Goal: Check status: Check status

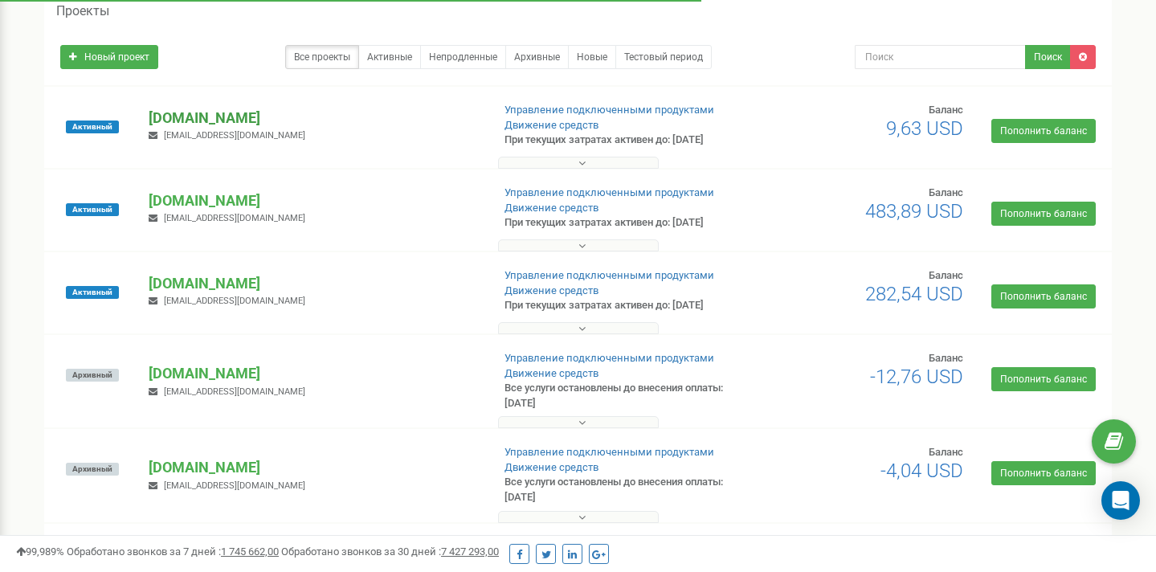
scroll to position [75, 0]
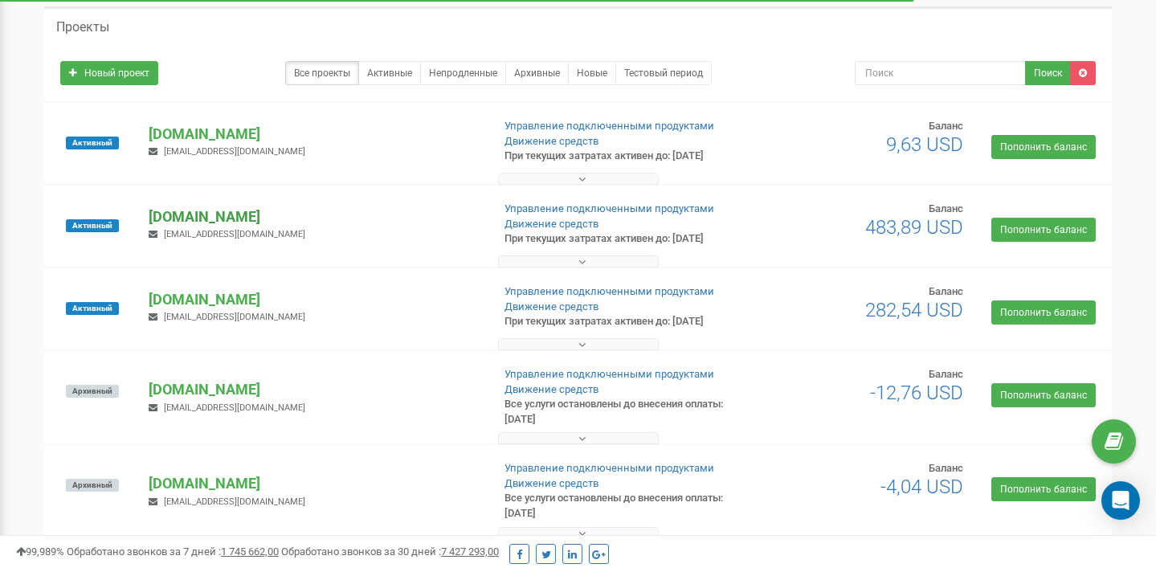
click at [239, 214] on p "[DOMAIN_NAME]" at bounding box center [313, 216] width 329 height 21
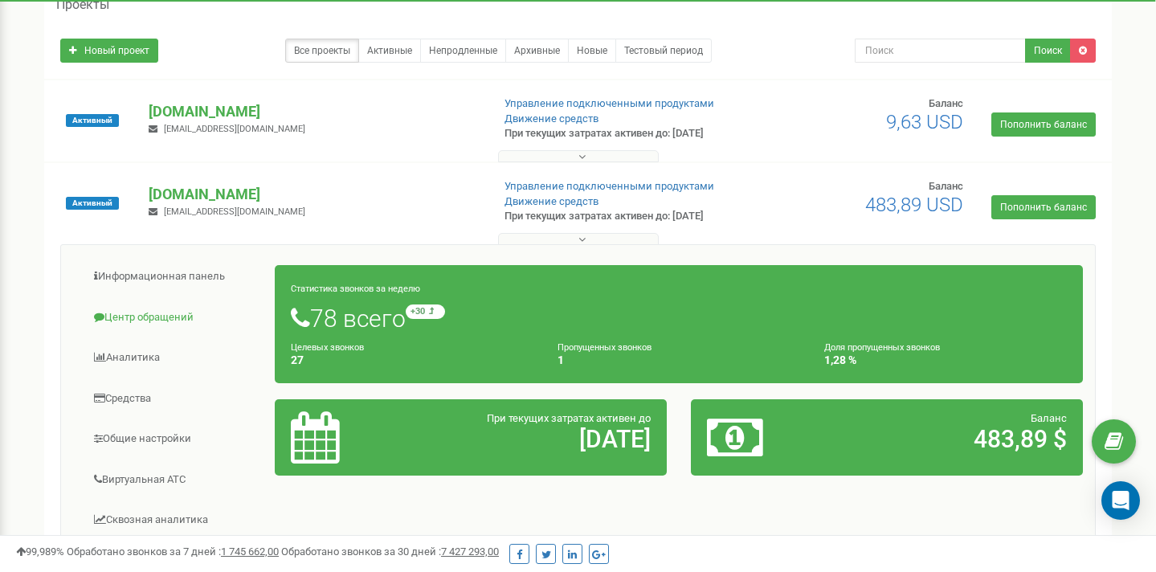
scroll to position [111, 0]
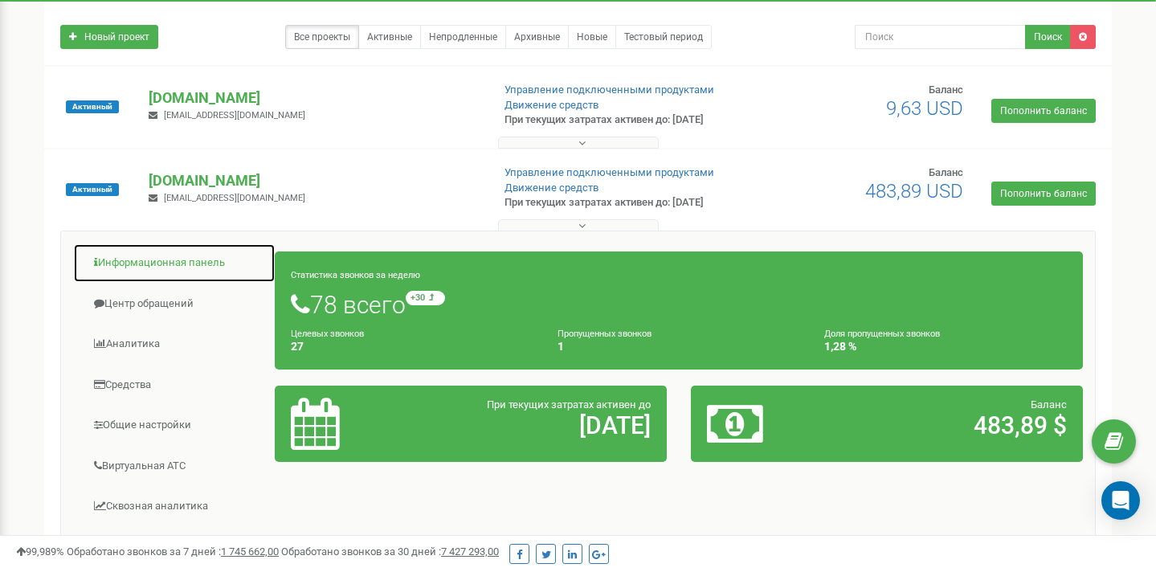
click at [152, 267] on link "Информационная панель" at bounding box center [174, 262] width 202 height 39
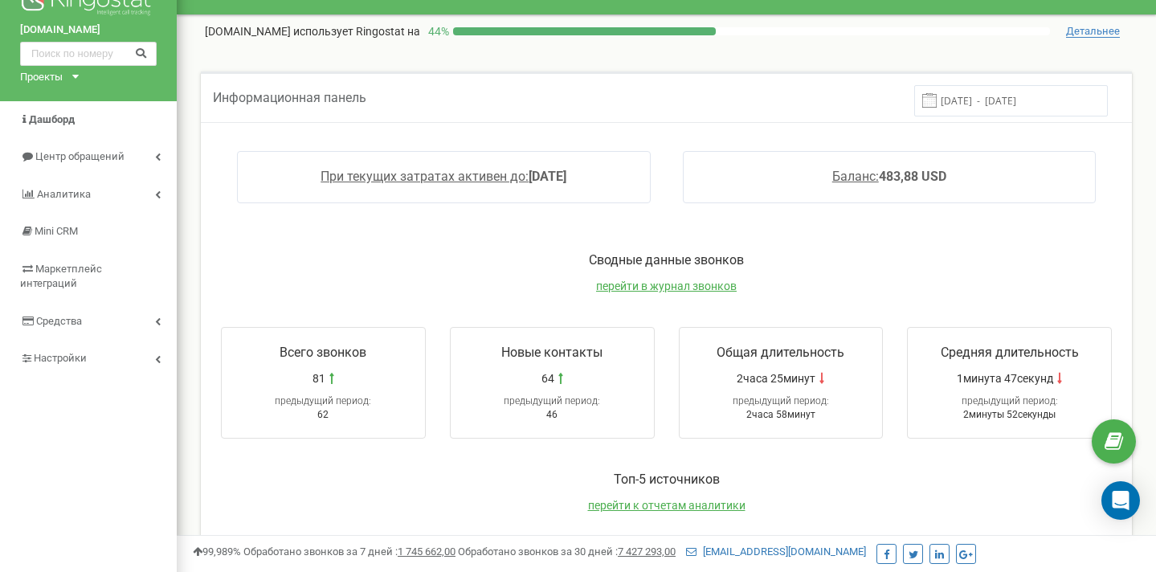
scroll to position [35, 0]
click at [986, 102] on input "[DATE] - [DATE]" at bounding box center [1011, 99] width 194 height 31
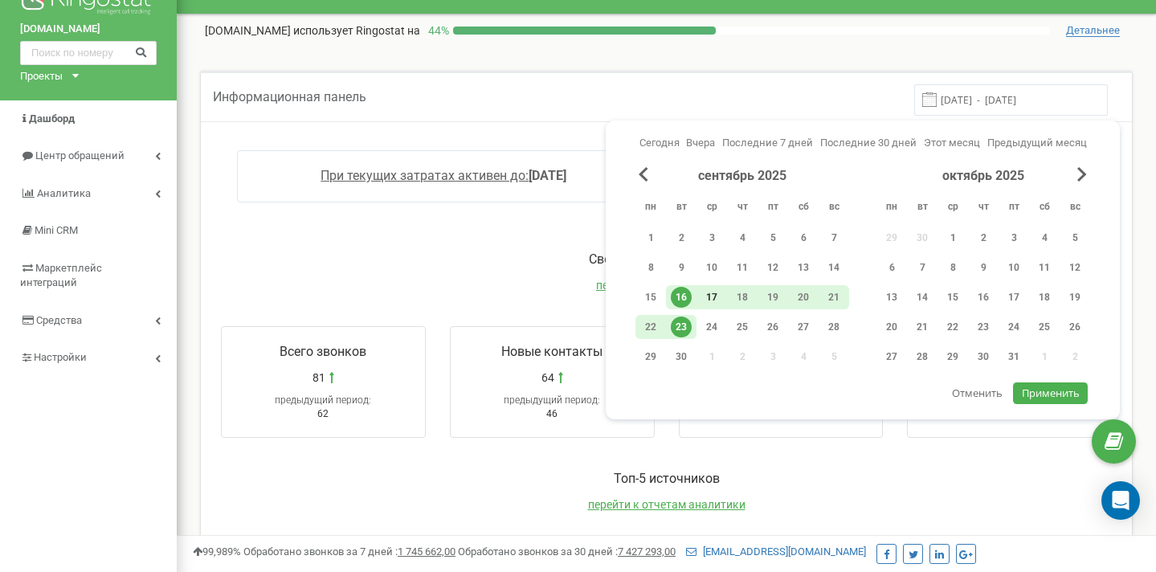
click at [716, 296] on div "17" at bounding box center [711, 297] width 21 height 21
click at [683, 345] on div "30" at bounding box center [681, 357] width 31 height 24
click at [684, 332] on div "23" at bounding box center [681, 327] width 21 height 21
click at [714, 299] on div "17" at bounding box center [711, 297] width 21 height 21
click at [1049, 397] on span "Применить" at bounding box center [1051, 393] width 58 height 14
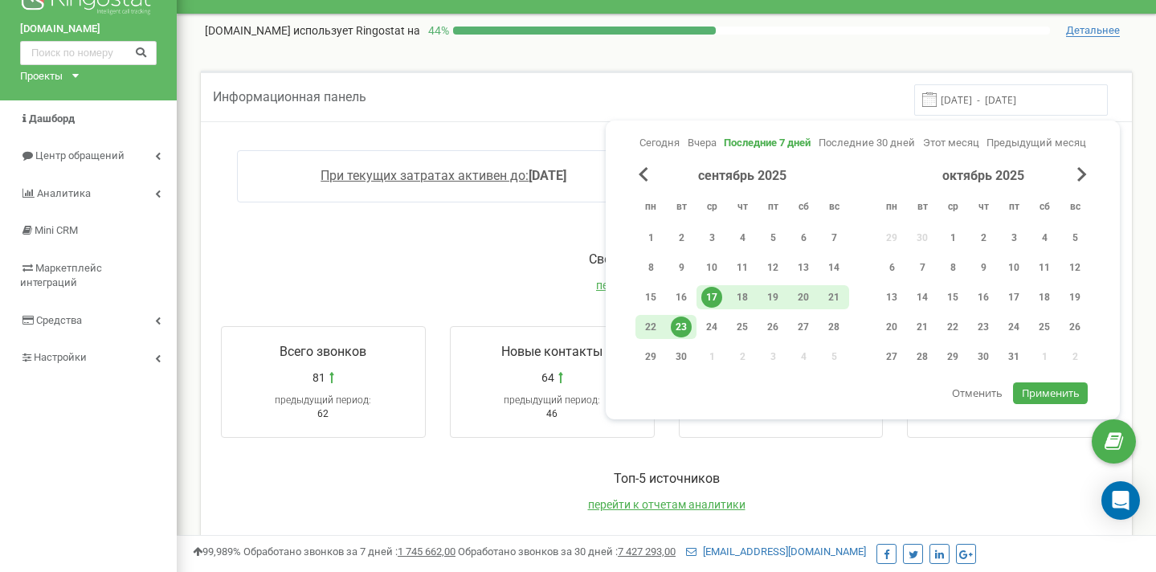
type input "[DATE] - [DATE]"
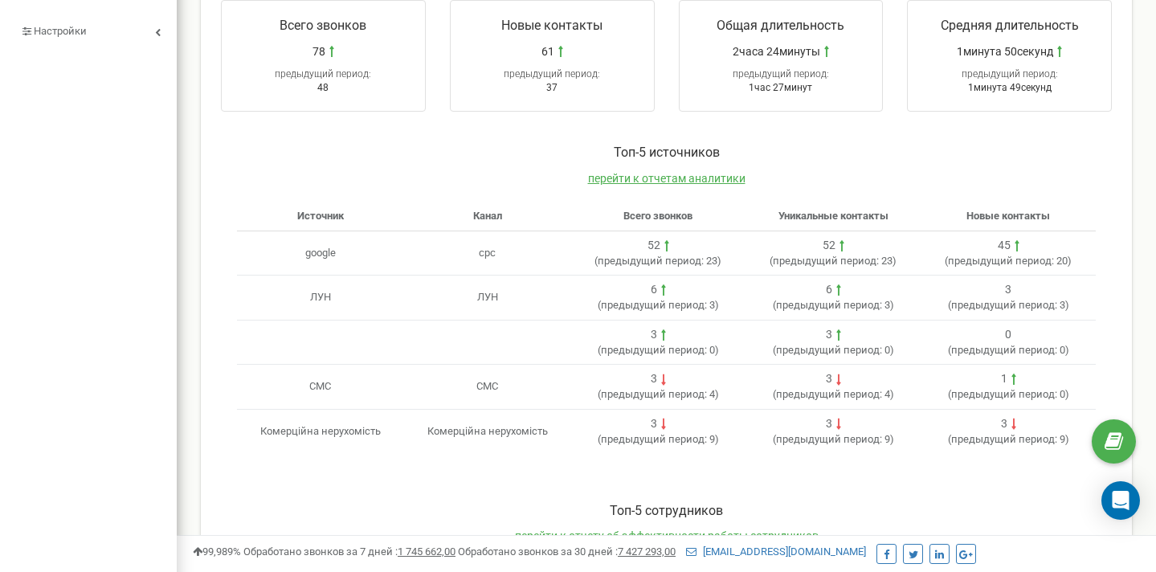
scroll to position [338, 0]
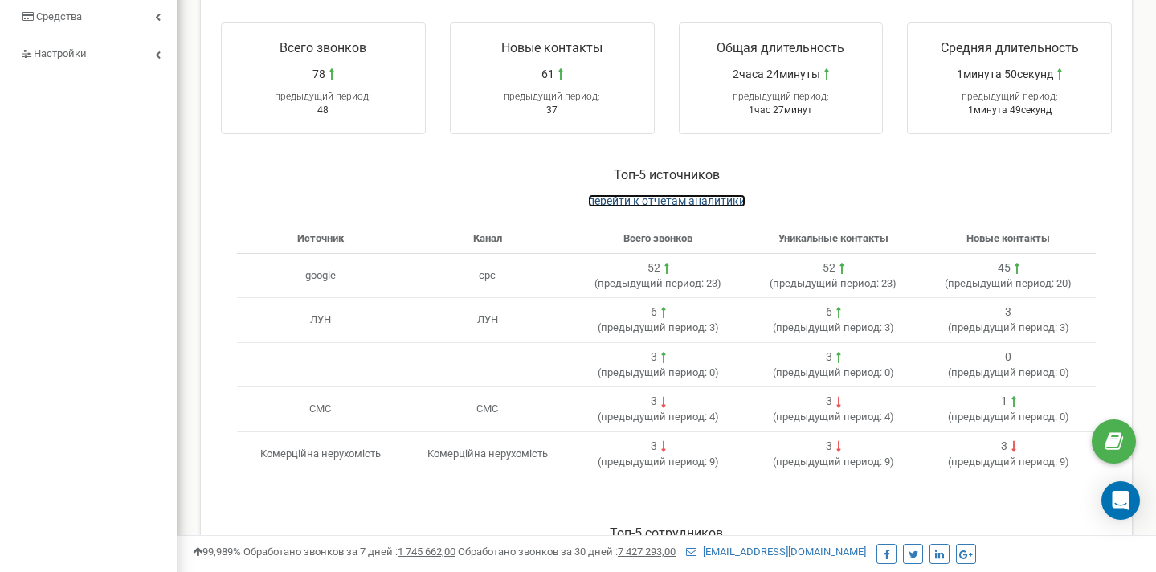
click at [666, 195] on span "перейти к отчетам аналитики" at bounding box center [666, 200] width 157 height 13
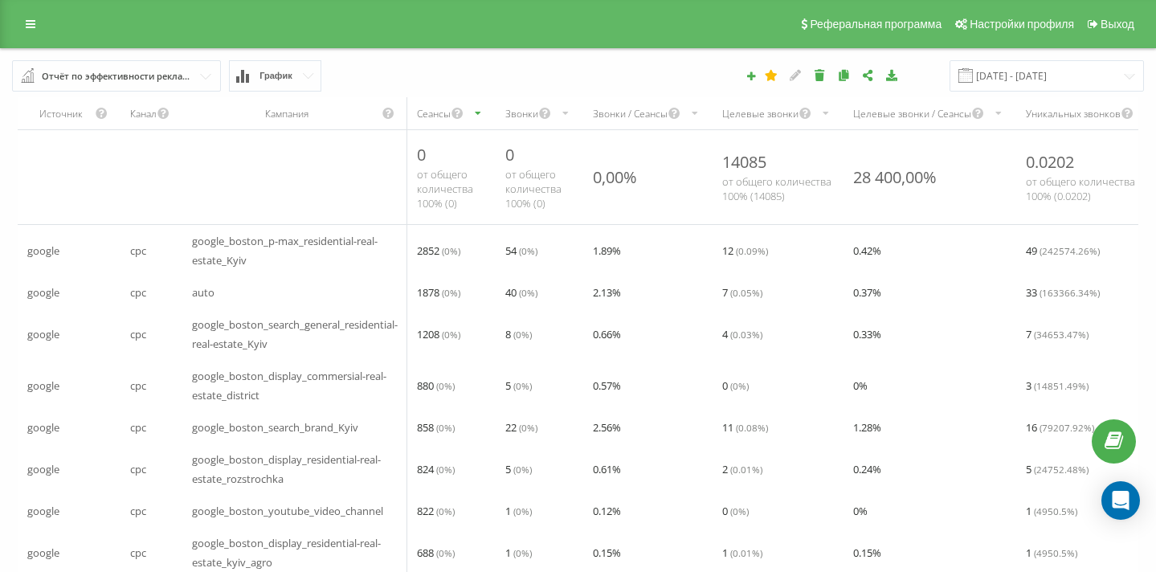
click at [191, 84] on div "Отчёт по эффективности рекламных кампаний" at bounding box center [117, 76] width 151 height 18
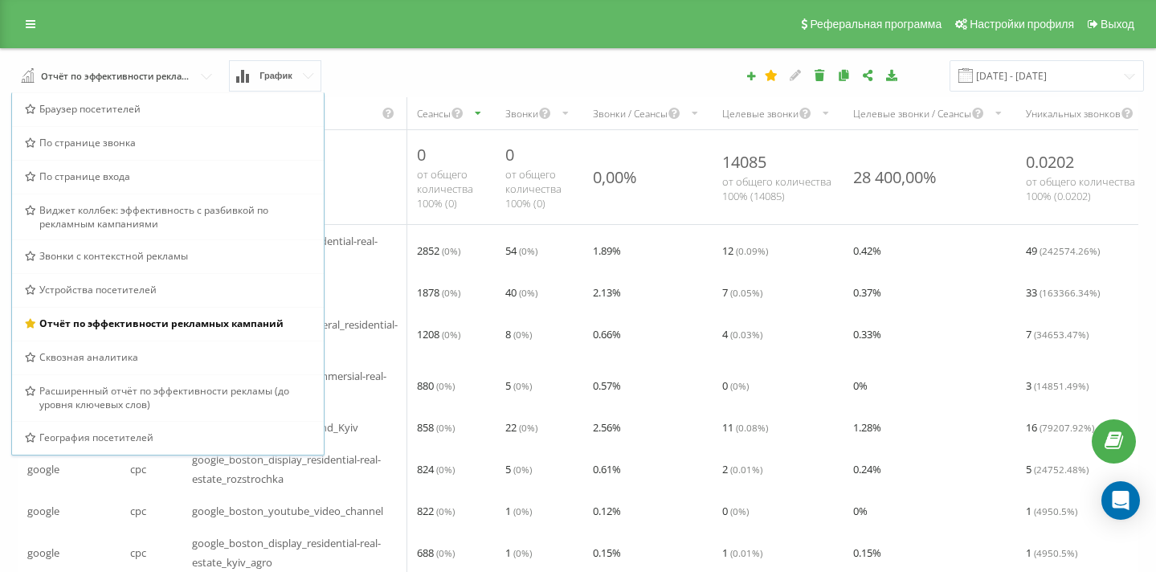
click at [259, 71] on span "График" at bounding box center [275, 76] width 33 height 10
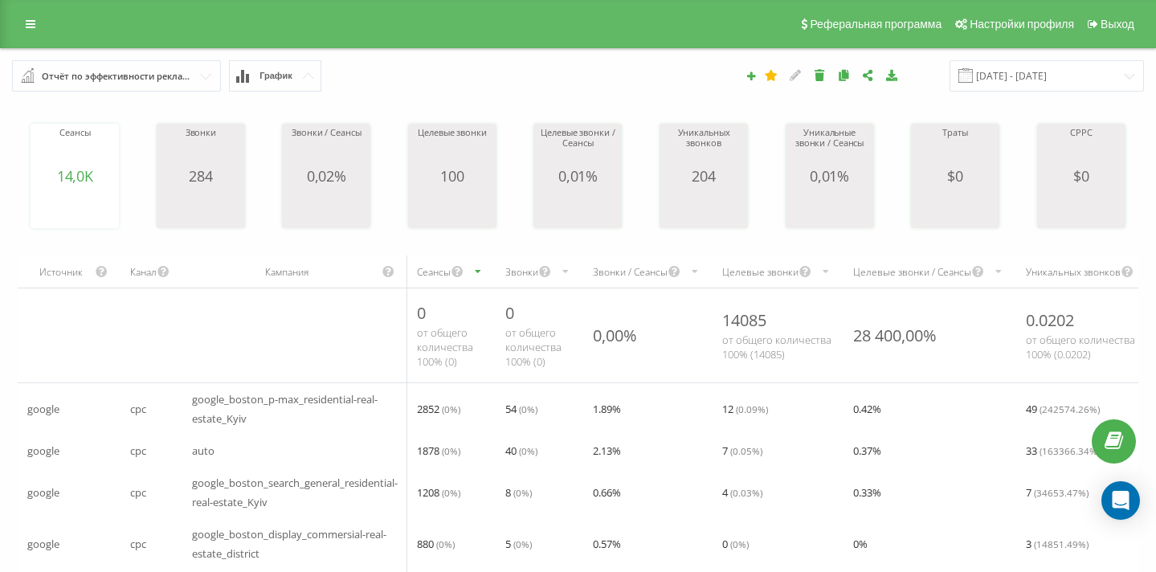
click at [259, 71] on span "График" at bounding box center [275, 76] width 33 height 10
